Goal: Information Seeking & Learning: Learn about a topic

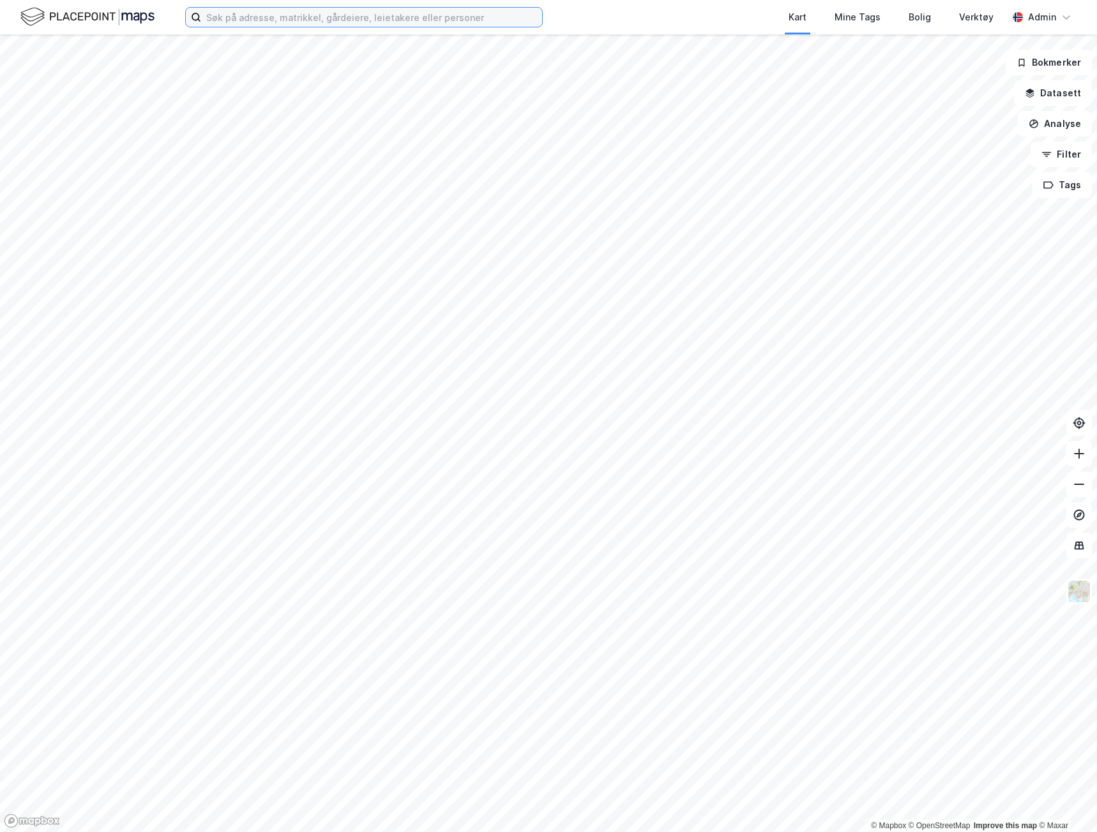
click at [345, 23] on input at bounding box center [371, 17] width 341 height 19
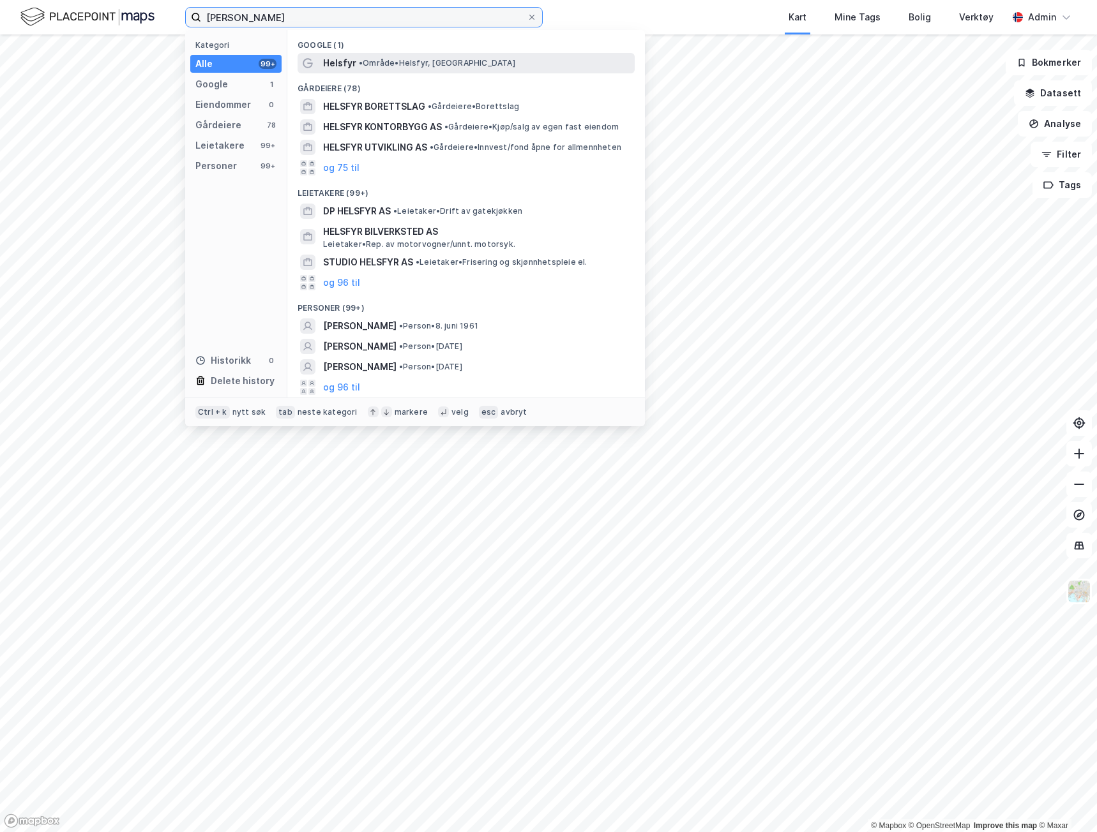
type input "[PERSON_NAME]"
click at [368, 67] on span "• Område • [GEOGRAPHIC_DATA], [GEOGRAPHIC_DATA]" at bounding box center [437, 63] width 156 height 10
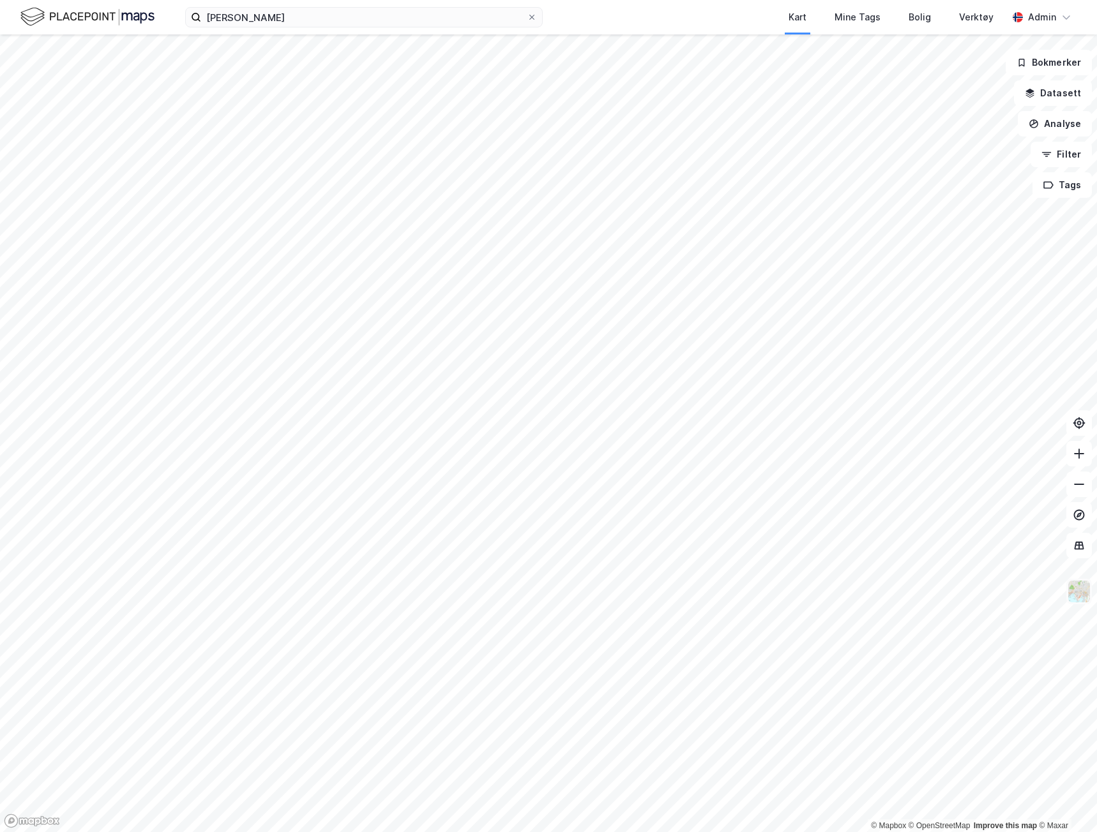
click at [1076, 587] on img at bounding box center [1079, 592] width 24 height 24
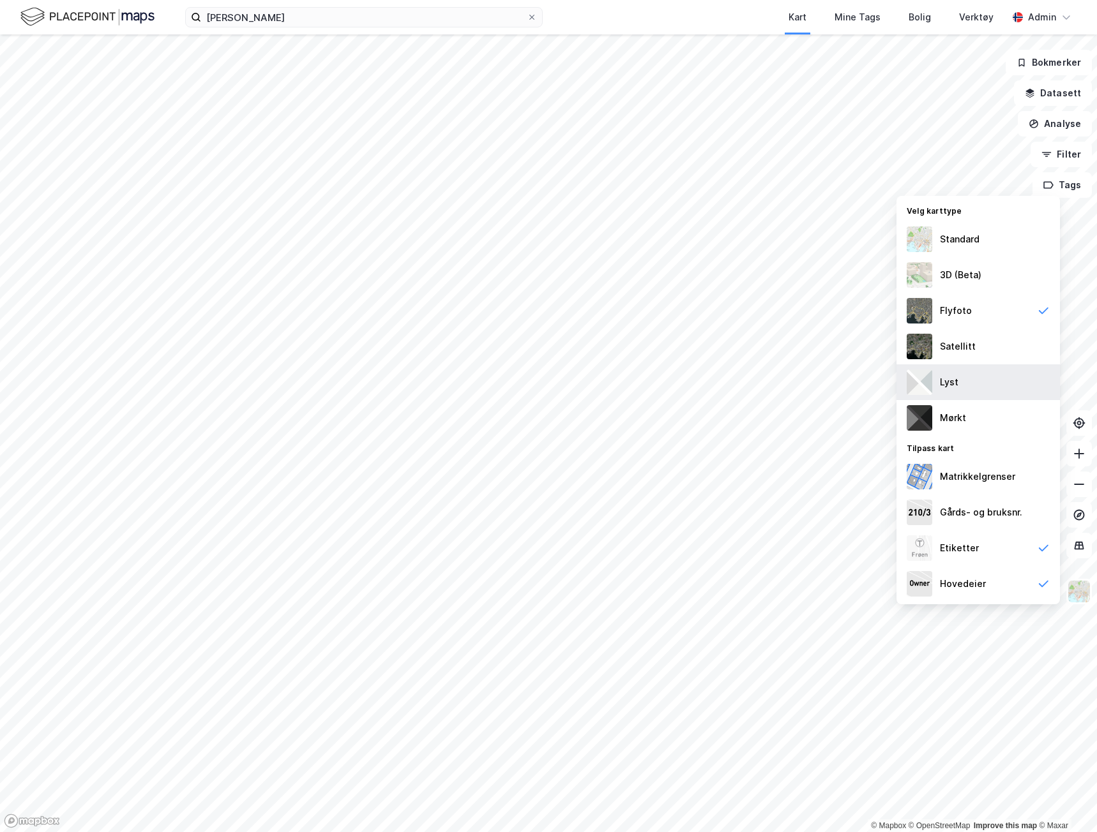
click at [947, 380] on div "Lyst" at bounding box center [949, 382] width 19 height 15
click at [978, 543] on div "Etiketter" at bounding box center [977, 548] width 163 height 36
click at [982, 581] on div "Hovedeier" at bounding box center [963, 583] width 46 height 15
click at [987, 339] on div "Satellitt" at bounding box center [977, 347] width 163 height 36
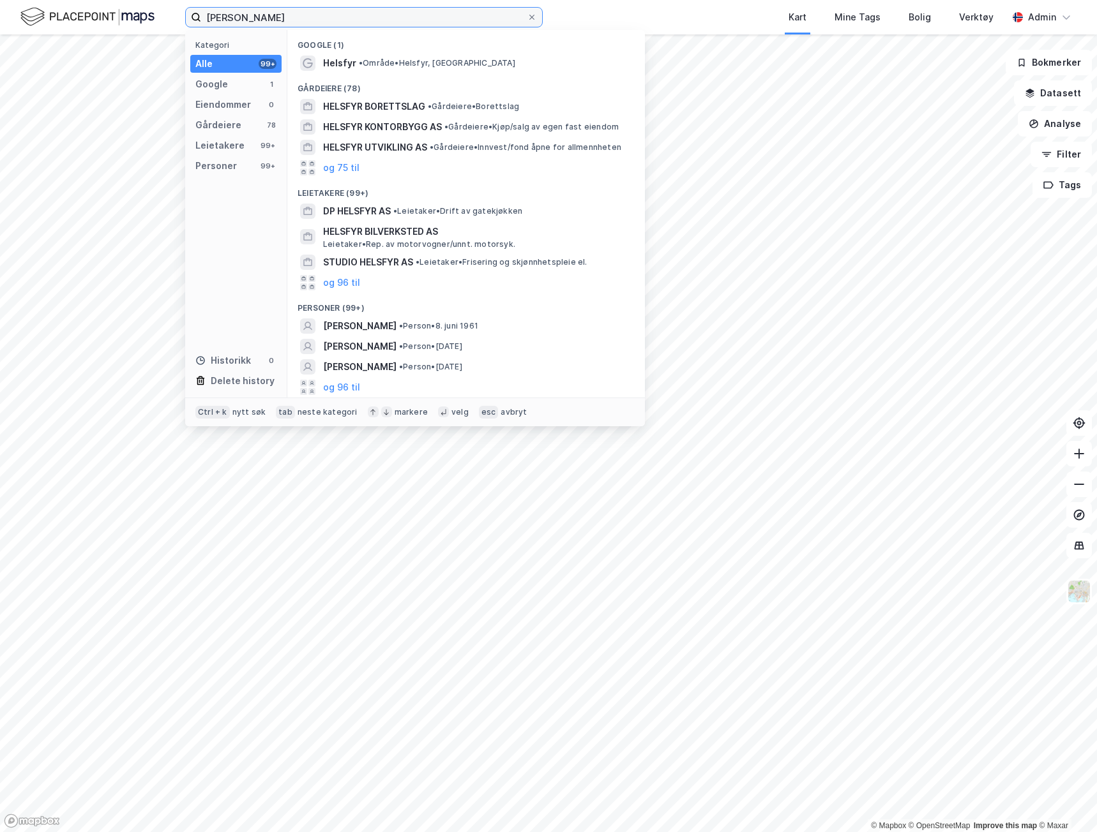
drag, startPoint x: 289, startPoint y: 20, endPoint x: 124, endPoint y: 22, distance: 165.3
click at [126, 22] on div "bryn helsfyr Kategori Alle 99+ Google 1 Eiendommer 0 Gårdeiere 78 Leietakere 99…" at bounding box center [548, 17] width 1097 height 34
paste input
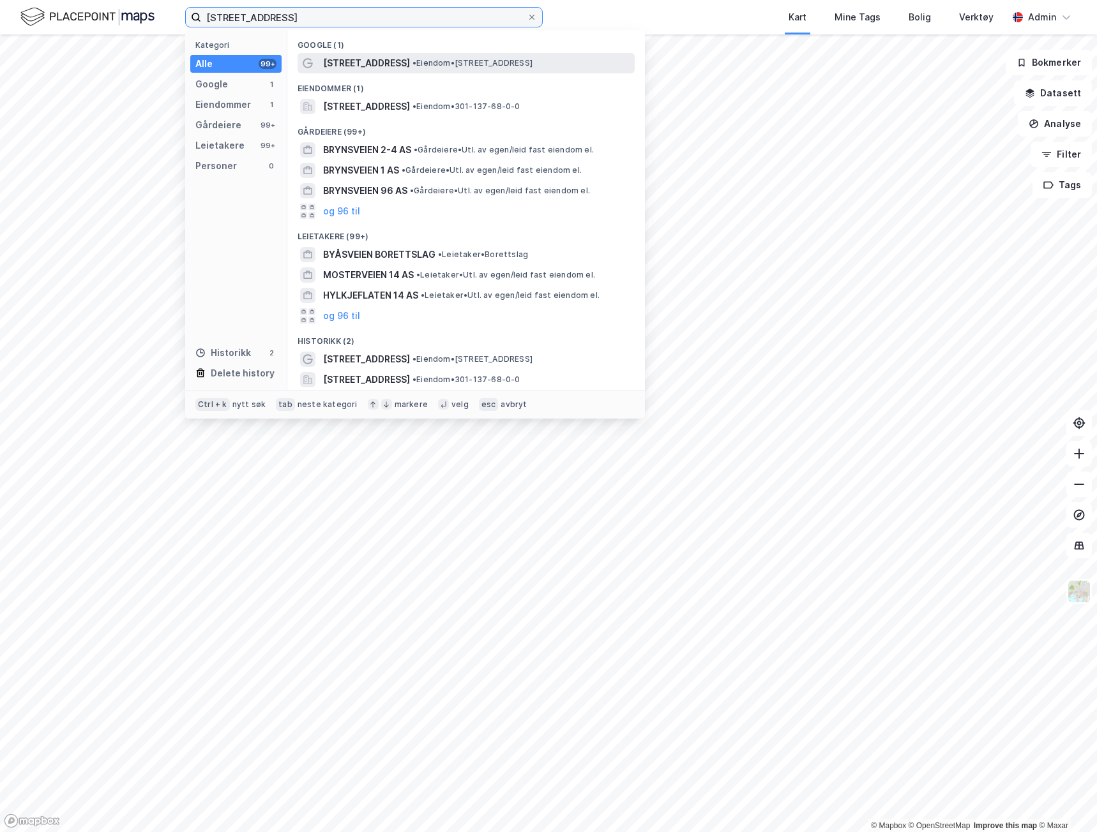
type input "[STREET_ADDRESS]"
click at [380, 65] on span "[STREET_ADDRESS]" at bounding box center [366, 63] width 87 height 15
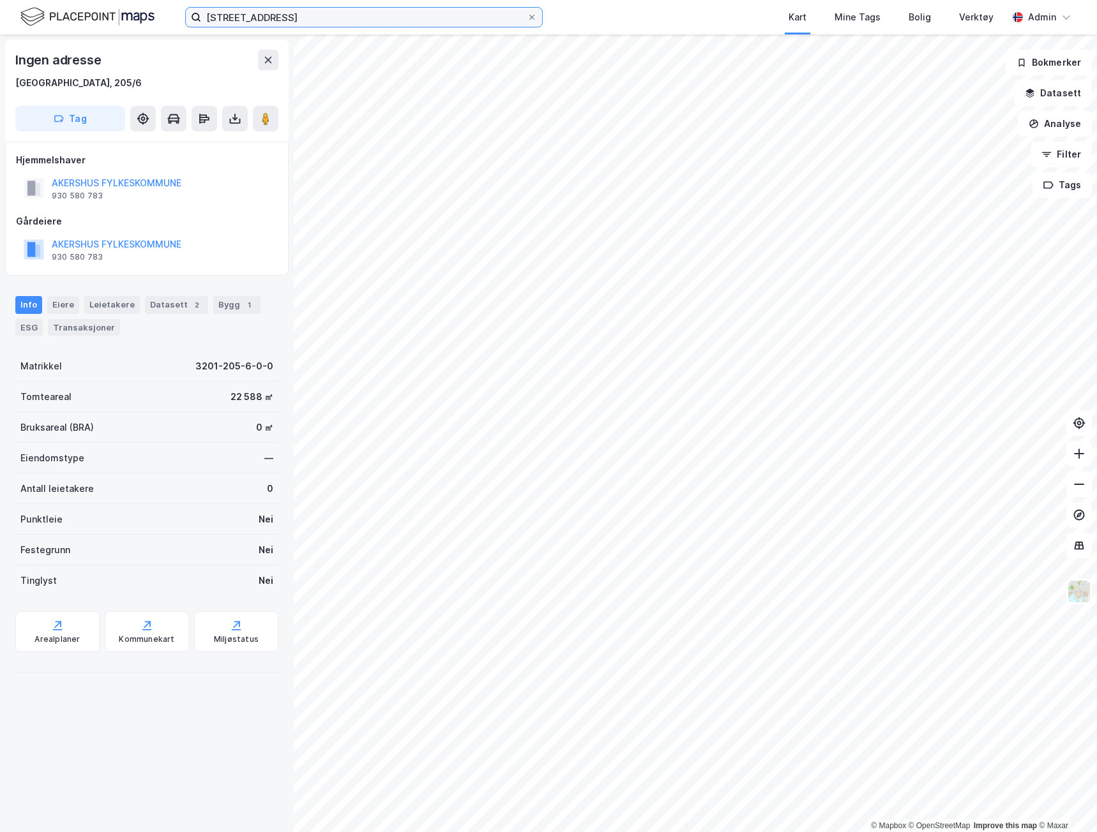
click at [291, 15] on input "[STREET_ADDRESS]" at bounding box center [364, 17] width 326 height 19
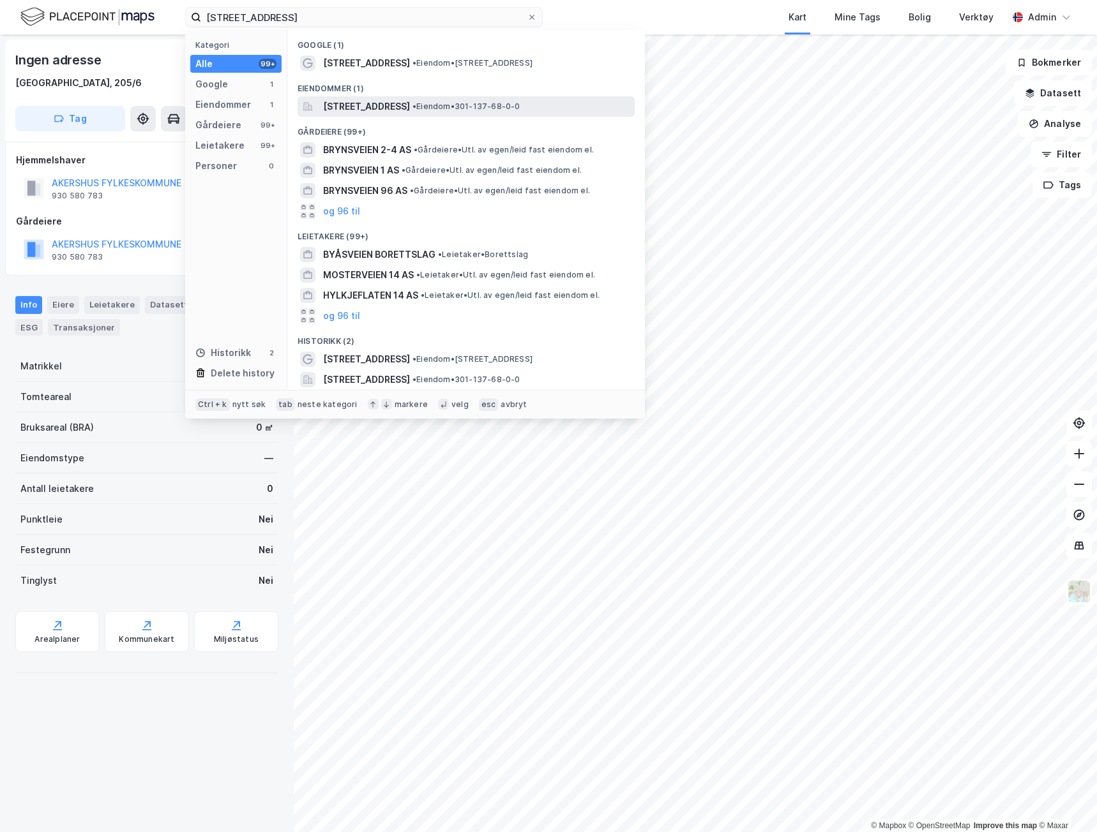
click at [338, 107] on span "[STREET_ADDRESS]" at bounding box center [366, 106] width 87 height 15
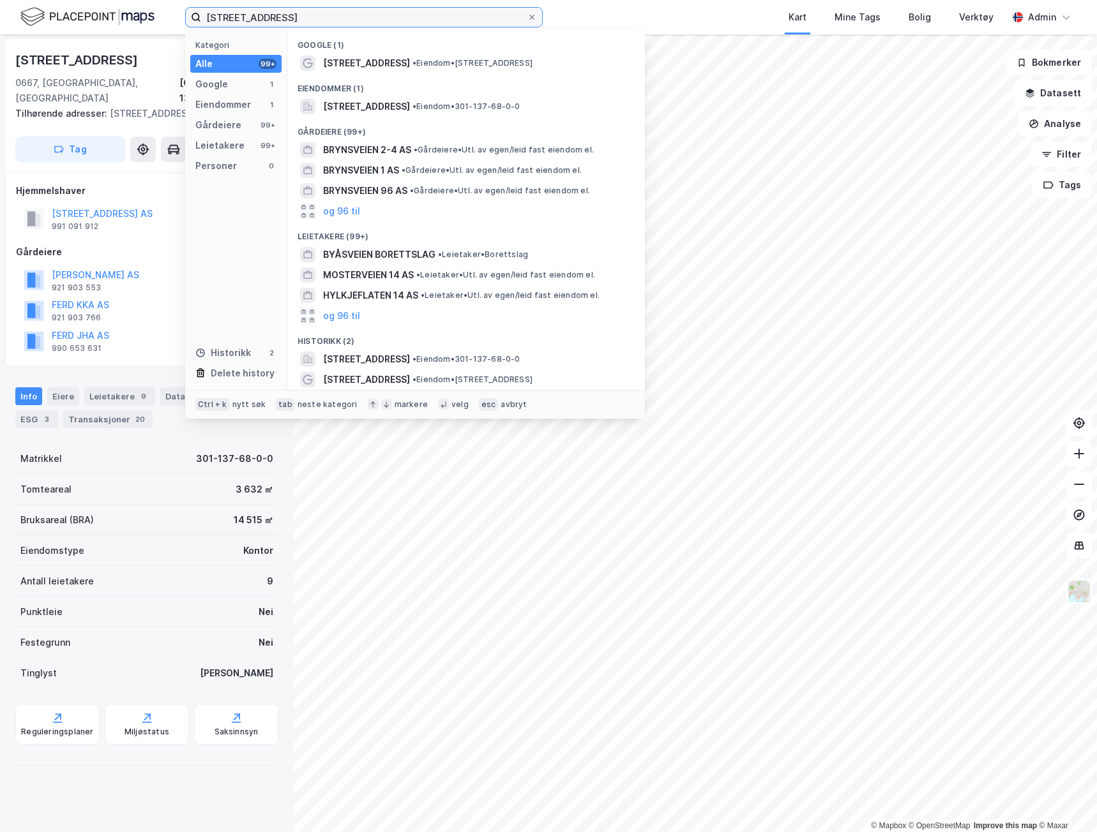
drag, startPoint x: 272, startPoint y: 21, endPoint x: 202, endPoint y: 19, distance: 69.6
click at [202, 19] on input "[STREET_ADDRESS]" at bounding box center [364, 17] width 326 height 19
click at [82, 356] on div "[STREET_ADDRESS], 137/68 Tilhørende adresser: [STREET_ADDRESS] Tag Hjemmelshave…" at bounding box center [147, 433] width 294 height 798
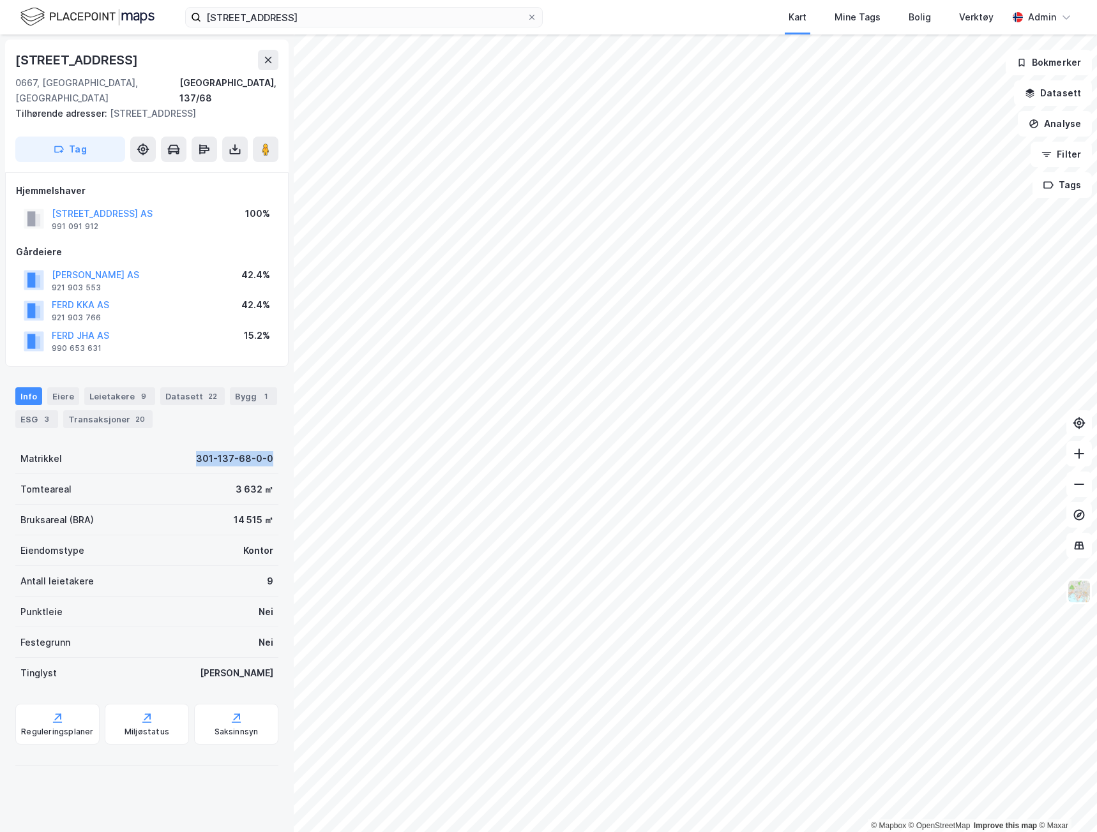
drag, startPoint x: 179, startPoint y: 438, endPoint x: 267, endPoint y: 446, distance: 88.4
click at [269, 446] on div "[STREET_ADDRESS], 137/68 Tilhørende adresser: [STREET_ADDRESS] Tag Hjemmelshave…" at bounding box center [147, 433] width 294 height 798
copy div "301-137-68-0-0"
click at [241, 387] on div "Bygg 1" at bounding box center [253, 396] width 47 height 18
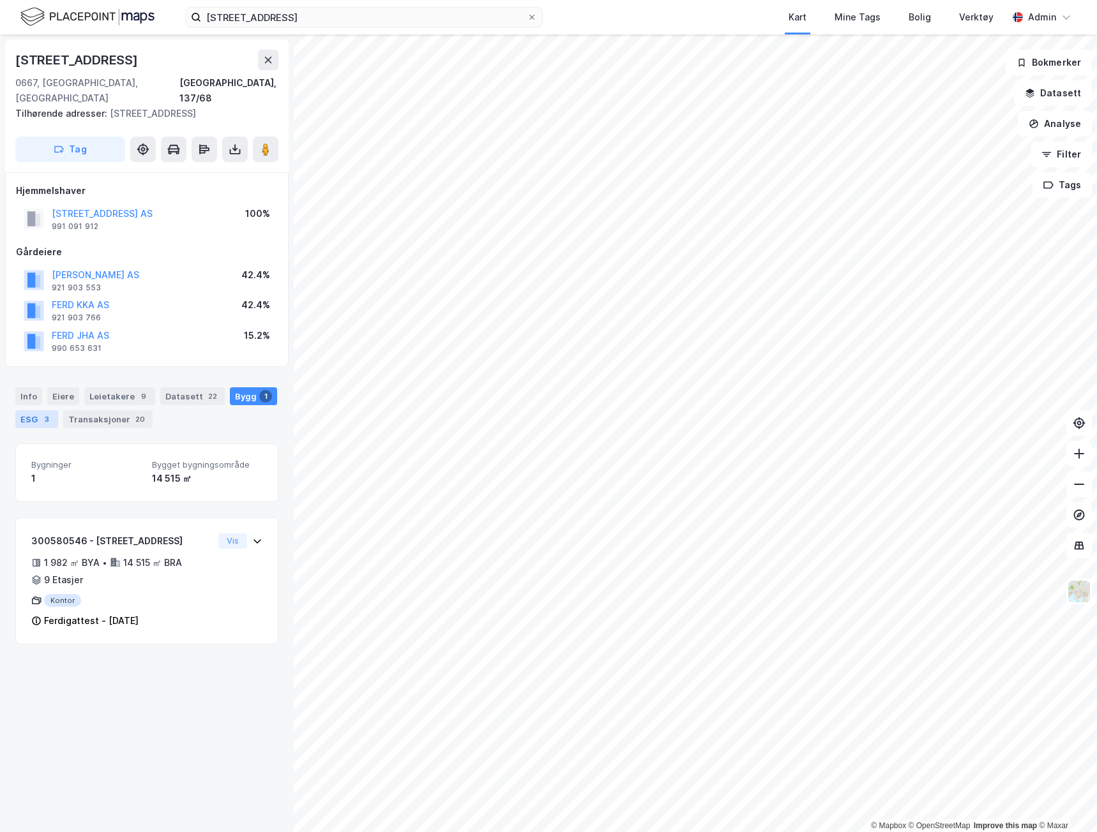
click at [40, 410] on div "ESG 3" at bounding box center [36, 419] width 43 height 18
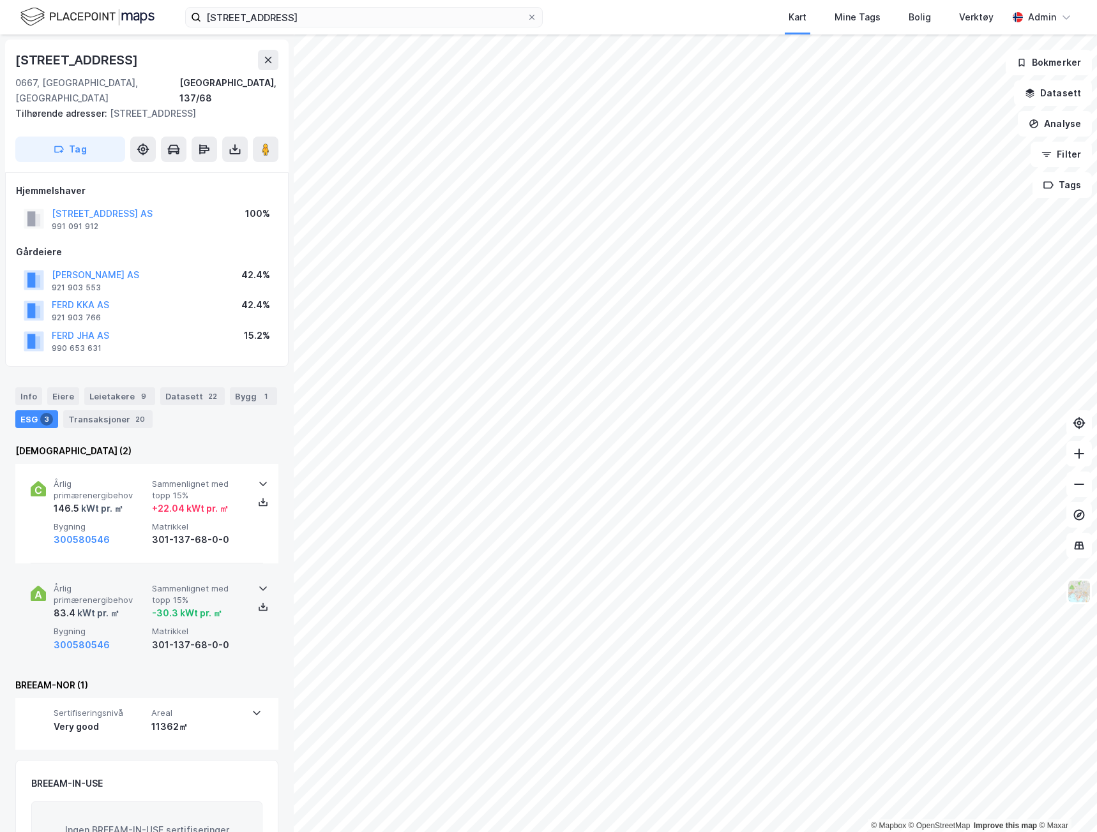
click at [110, 606] on div "kWt pr. ㎡" at bounding box center [97, 613] width 44 height 15
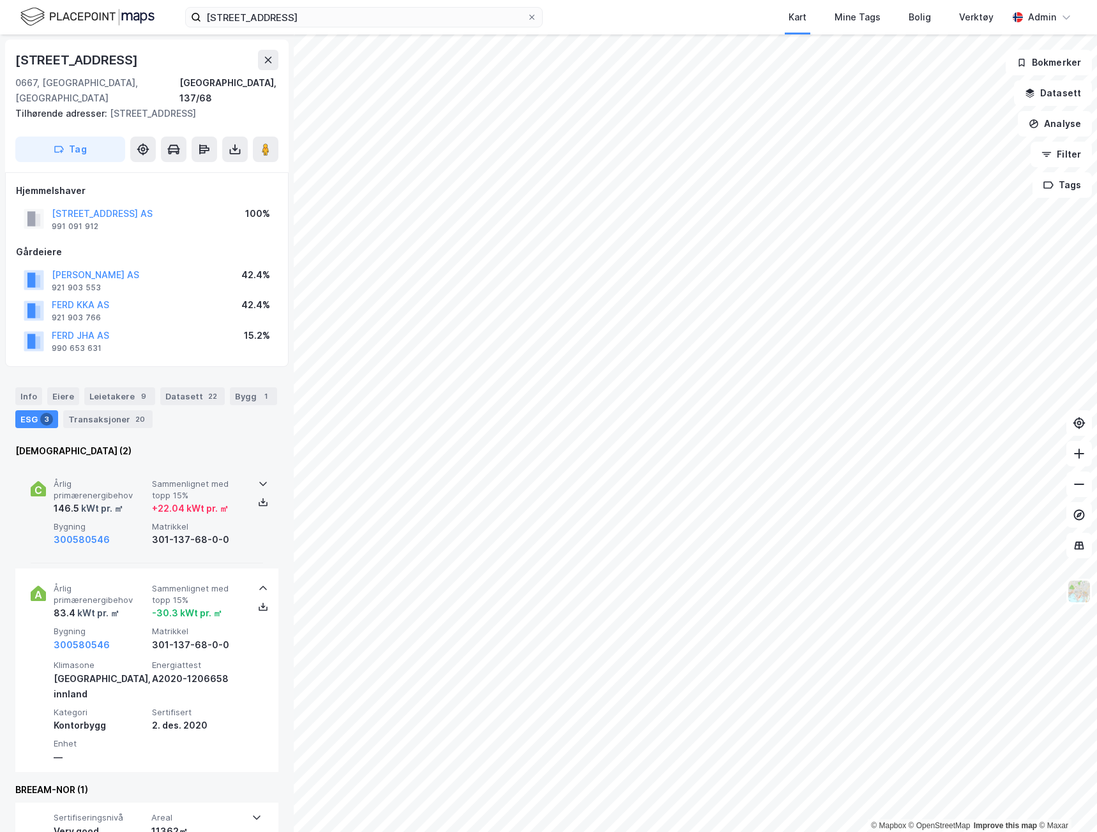
click at [116, 532] on div "300580546" at bounding box center [100, 539] width 93 height 15
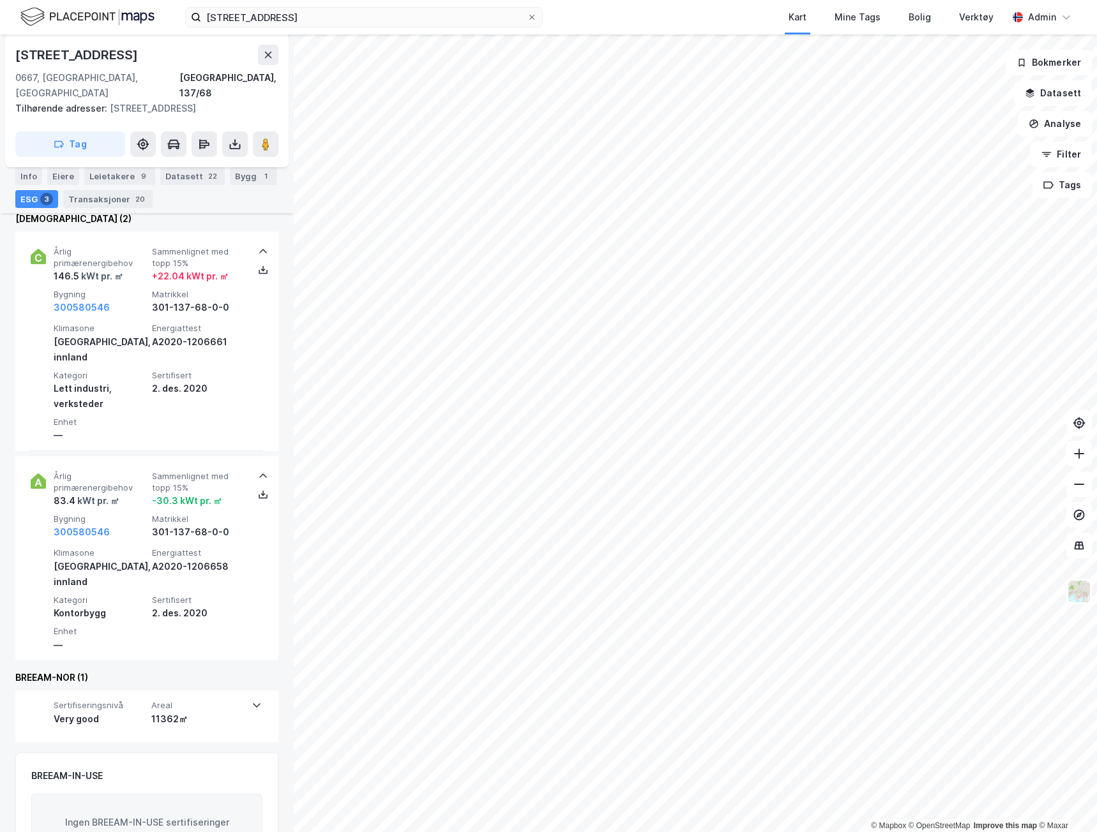
scroll to position [252, 0]
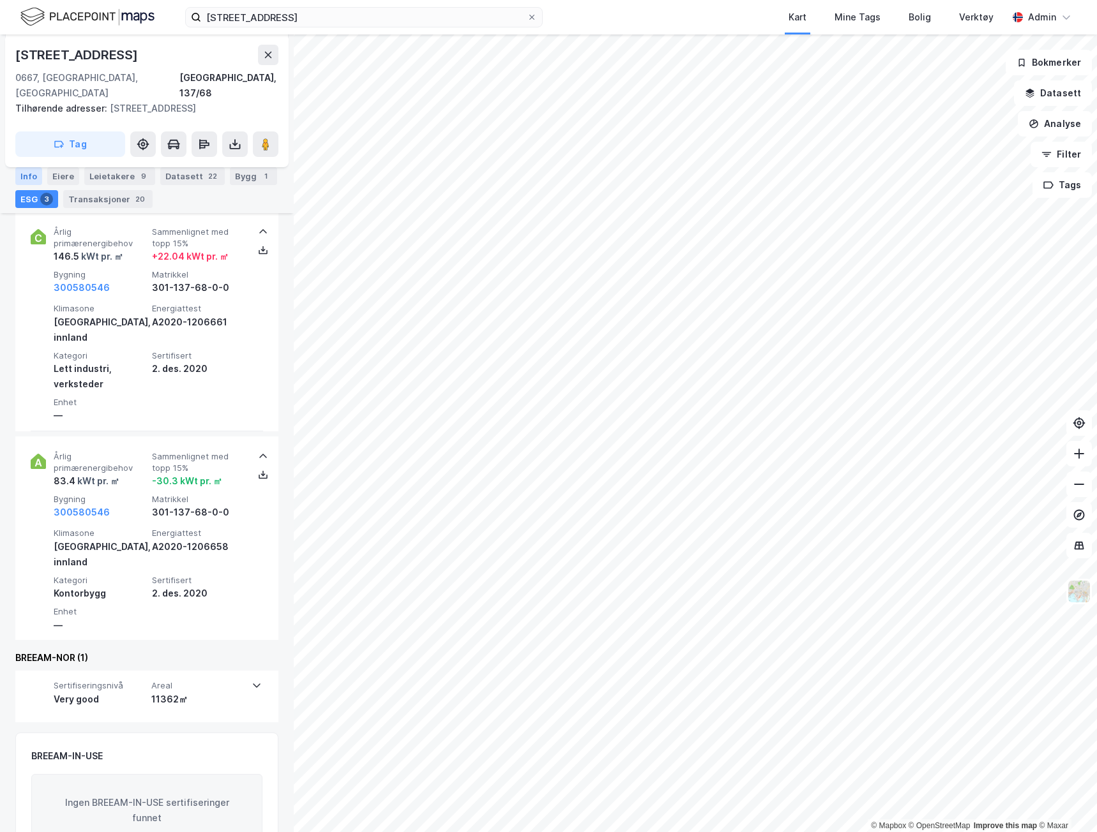
click at [27, 176] on div "Info" at bounding box center [28, 176] width 27 height 18
